Goal: Transaction & Acquisition: Purchase product/service

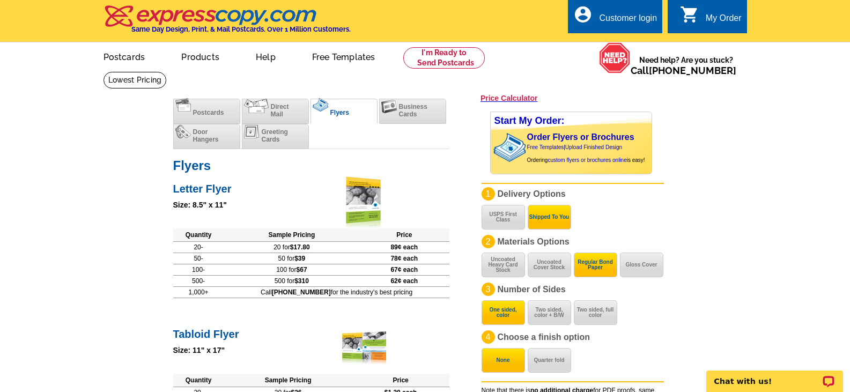
scroll to position [90, 0]
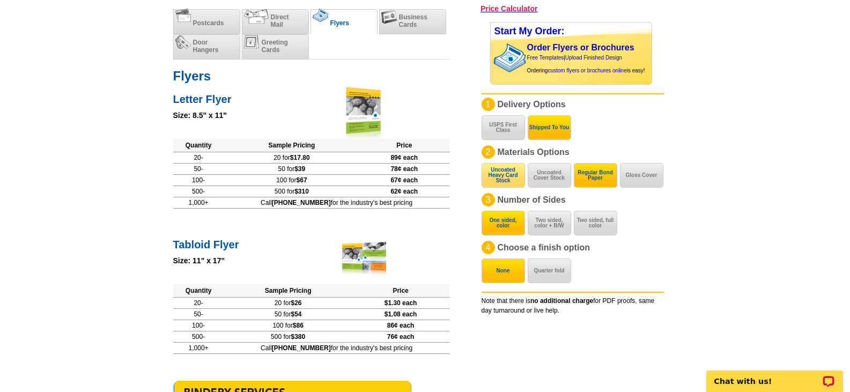
click at [517, 175] on button "Uncoated Heavy Card Stock" at bounding box center [502, 175] width 43 height 25
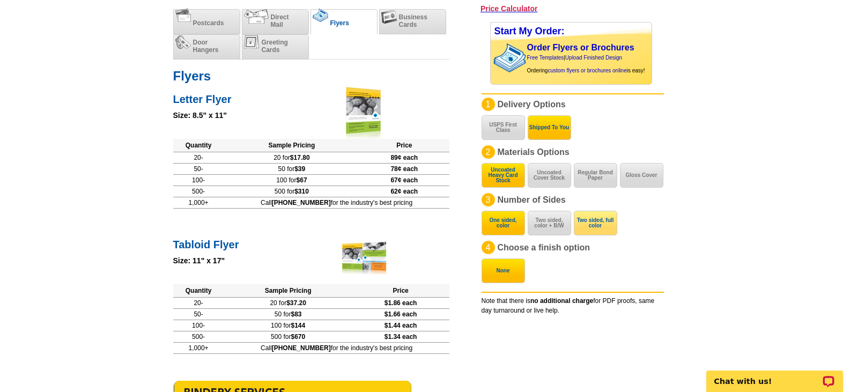
click at [605, 225] on button "Two sided, full color" at bounding box center [595, 223] width 43 height 25
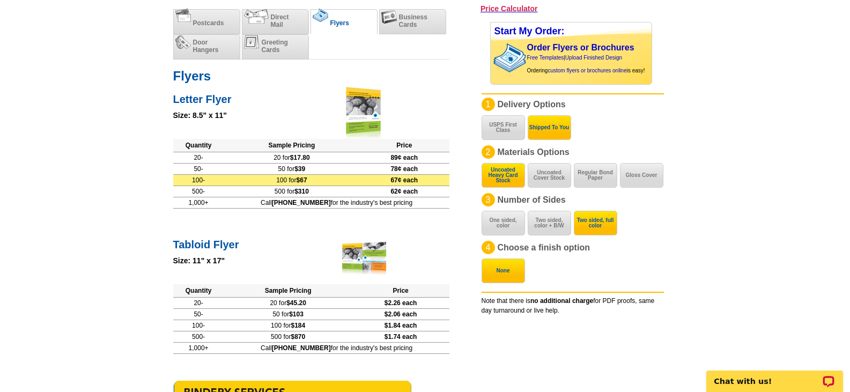
click at [307, 179] on span "$67" at bounding box center [301, 180] width 11 height 8
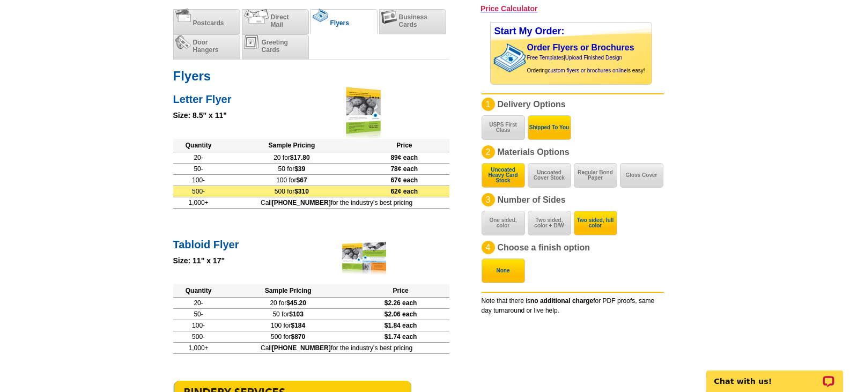
click at [314, 187] on td "500 for $310" at bounding box center [291, 190] width 135 height 11
click at [316, 188] on td "500 for $310" at bounding box center [291, 190] width 135 height 11
click at [309, 188] on span "$310" at bounding box center [301, 192] width 14 height 8
click at [309, 189] on span "$310" at bounding box center [301, 192] width 14 height 8
click at [295, 187] on td "500 for $310" at bounding box center [291, 190] width 135 height 11
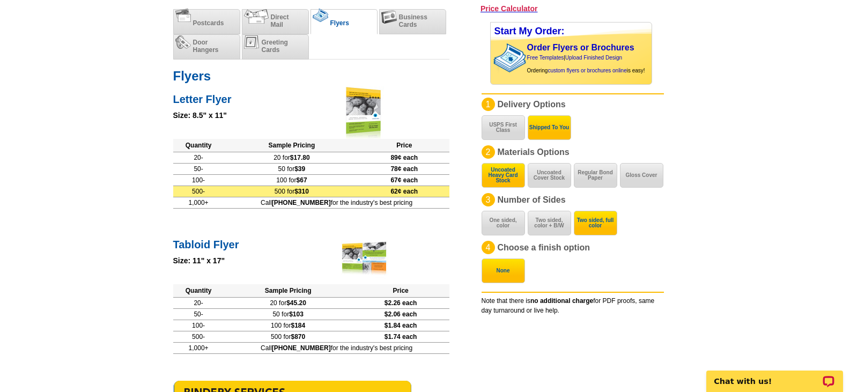
click at [309, 189] on span "$310" at bounding box center [301, 192] width 14 height 8
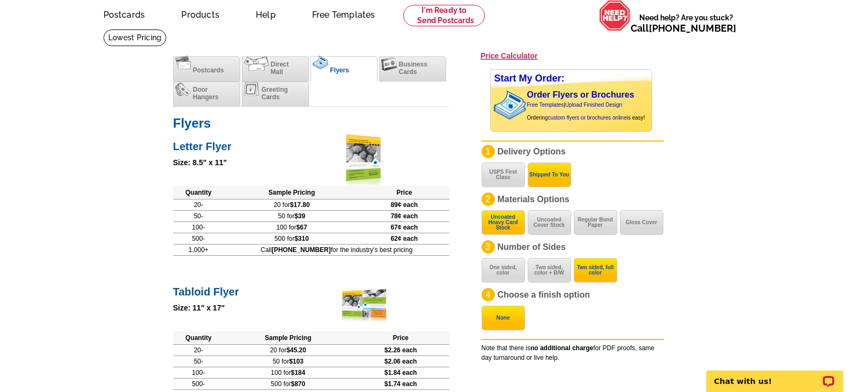
scroll to position [0, 0]
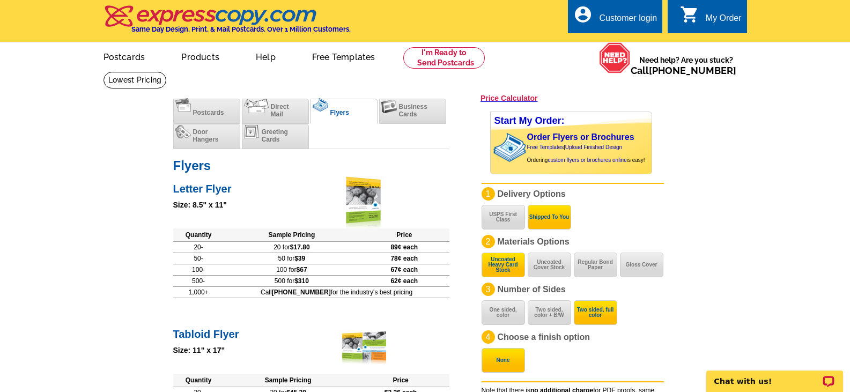
click at [612, 144] on div "Order Flyers or Brochures Free Templates | Upload Finished Design Ordering cust…" at bounding box center [591, 147] width 129 height 31
click at [578, 148] on link "Upload Finished Design" at bounding box center [593, 147] width 57 height 6
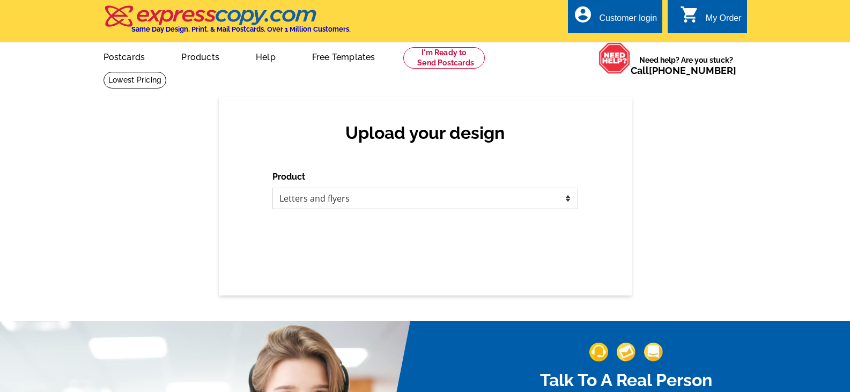
click at [452, 200] on select "Please select the type of file... Postcards Business Cards Letters and flyers G…" at bounding box center [425, 198] width 306 height 21
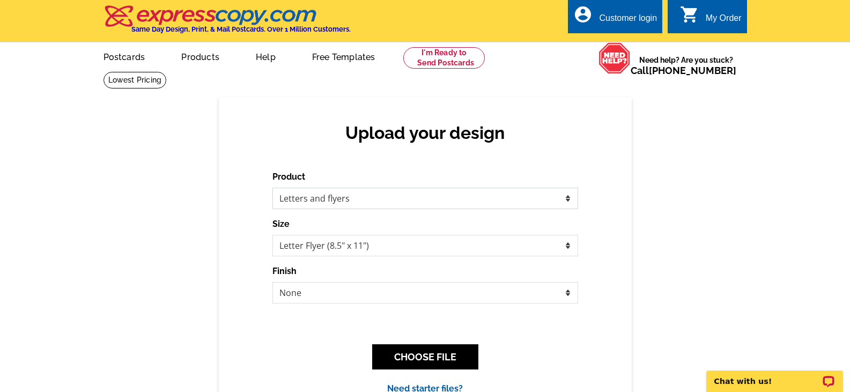
click at [272, 188] on select "Please select the type of file... Postcards Business Cards Letters and flyers G…" at bounding box center [425, 198] width 306 height 21
click at [400, 297] on select "None Envelope Mailer Bi-fold Mailer Tri-fold Mailer" at bounding box center [425, 292] width 306 height 21
select select "4"
click at [272, 283] on select "None Envelope Mailer Bi-fold Mailer Tri-fold Mailer" at bounding box center [425, 292] width 306 height 21
click at [403, 249] on select "Letter Flyer (8.5" x 11") Tabloid Flyer (11" x 17")" at bounding box center [425, 245] width 306 height 21
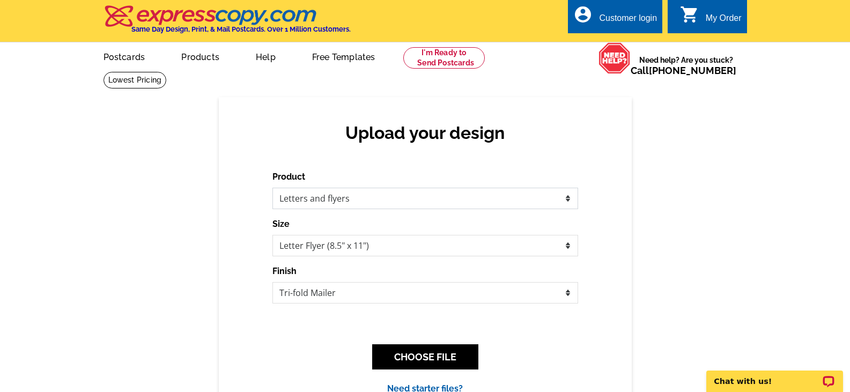
click at [485, 204] on select "Please select the type of file... Postcards Business Cards Letters and flyers G…" at bounding box center [425, 198] width 306 height 21
click at [272, 188] on select "Please select the type of file... Postcards Business Cards Letters and flyers G…" at bounding box center [425, 198] width 306 height 21
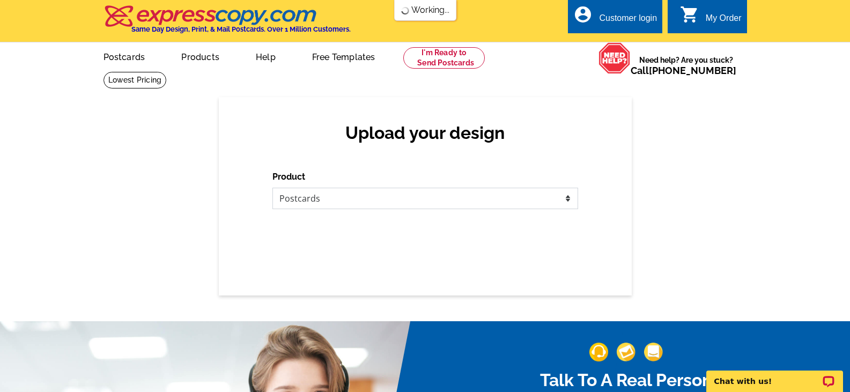
click at [455, 197] on select "Please select the type of file... Postcards Business Cards Letters and flyers G…" at bounding box center [425, 198] width 306 height 21
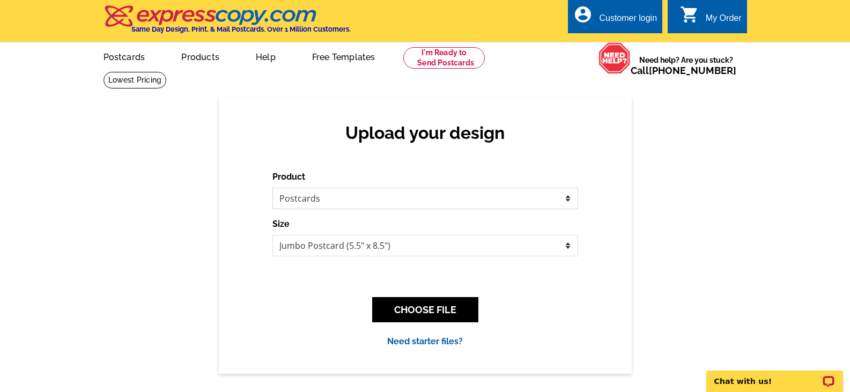
select select "5"
click at [272, 188] on select "Please select the type of file... Postcards Business Cards Letters and flyers G…" at bounding box center [425, 198] width 306 height 21
